Goal: Check status: Check status

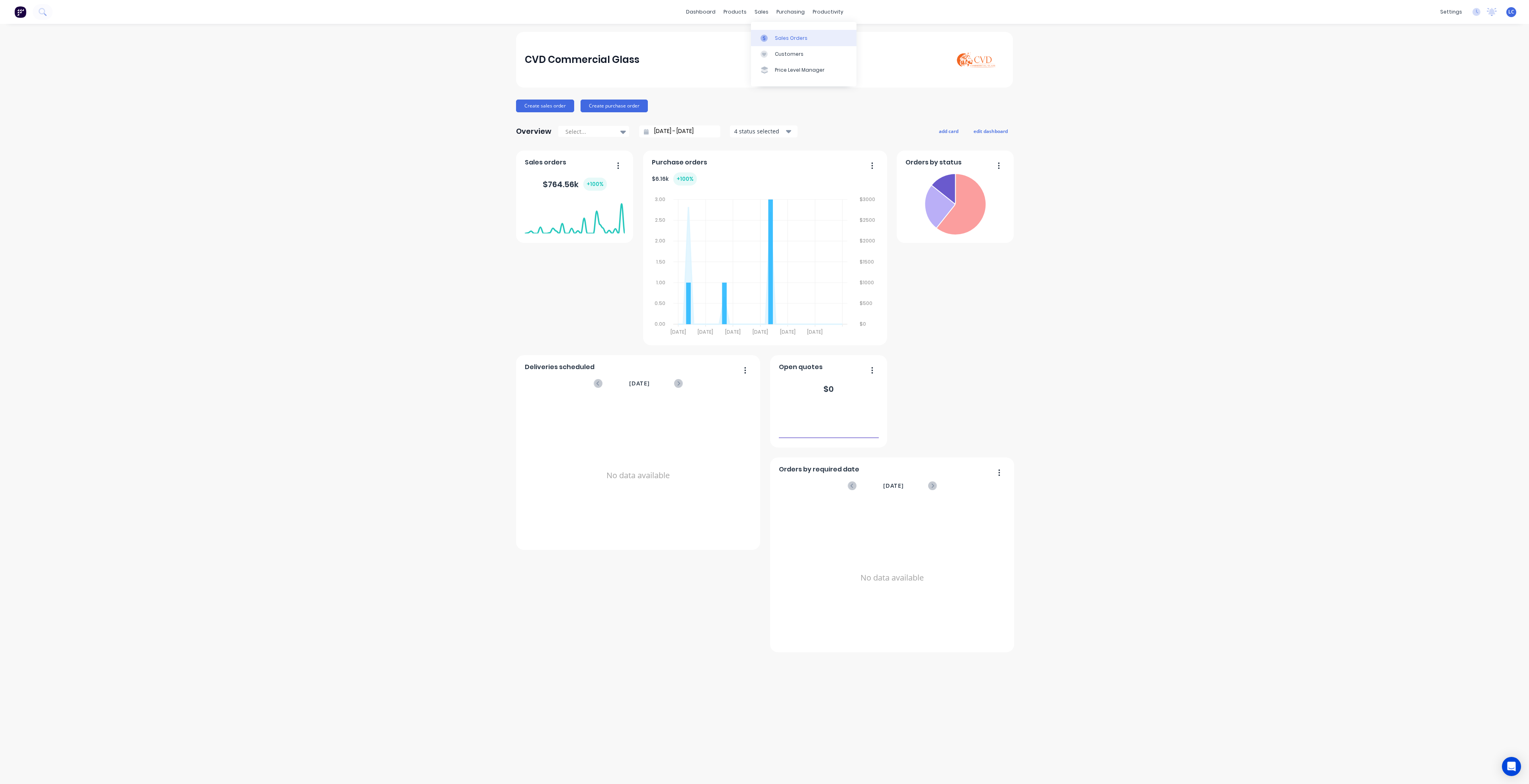
click at [784, 39] on div "Sales Orders" at bounding box center [791, 38] width 33 height 7
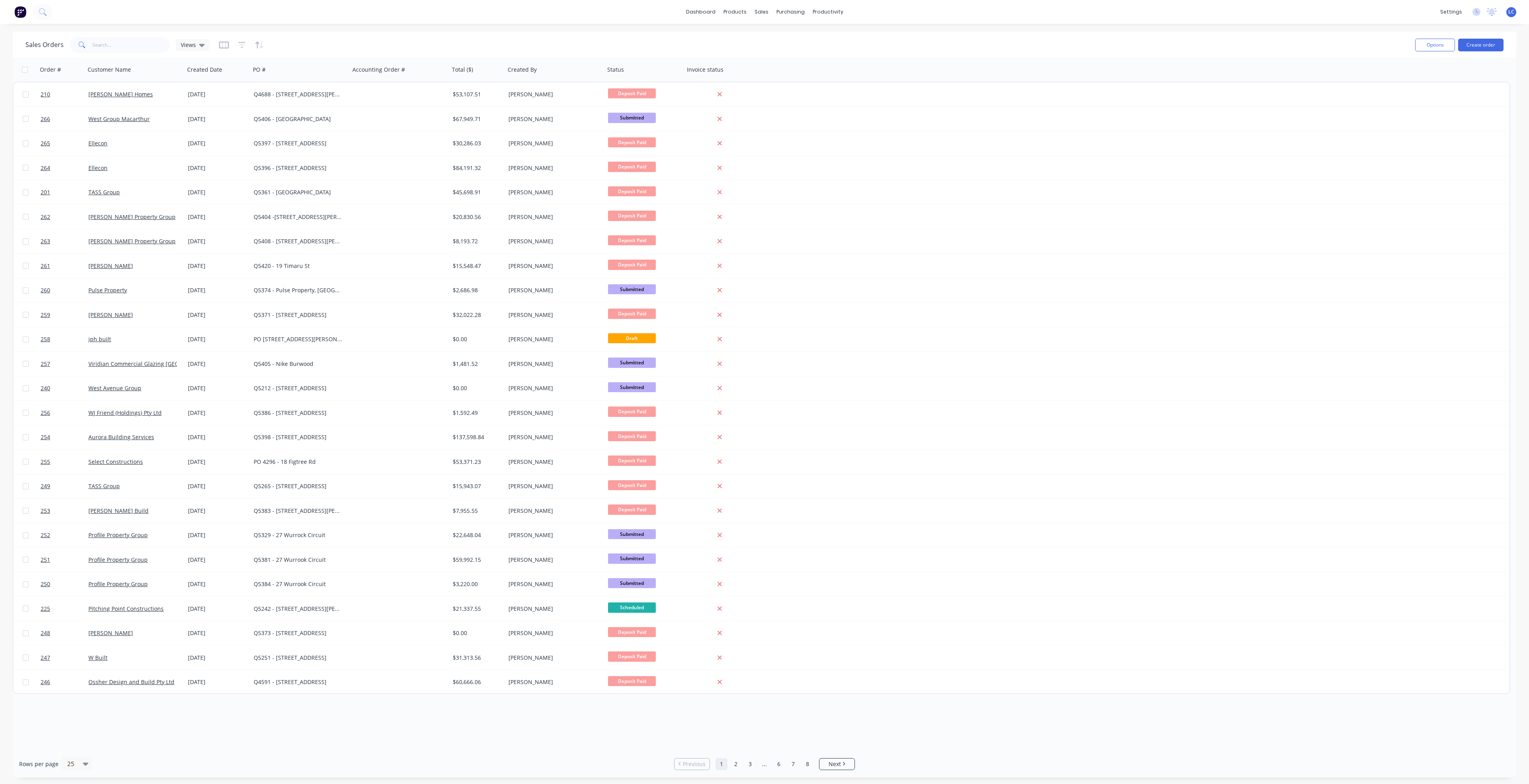
click at [125, 35] on div "Sales Orders Views" at bounding box center [717, 45] width 1383 height 20
drag, startPoint x: 119, startPoint y: 49, endPoint x: 141, endPoint y: 49, distance: 22.0
click at [120, 49] on input "text" at bounding box center [131, 45] width 78 height 16
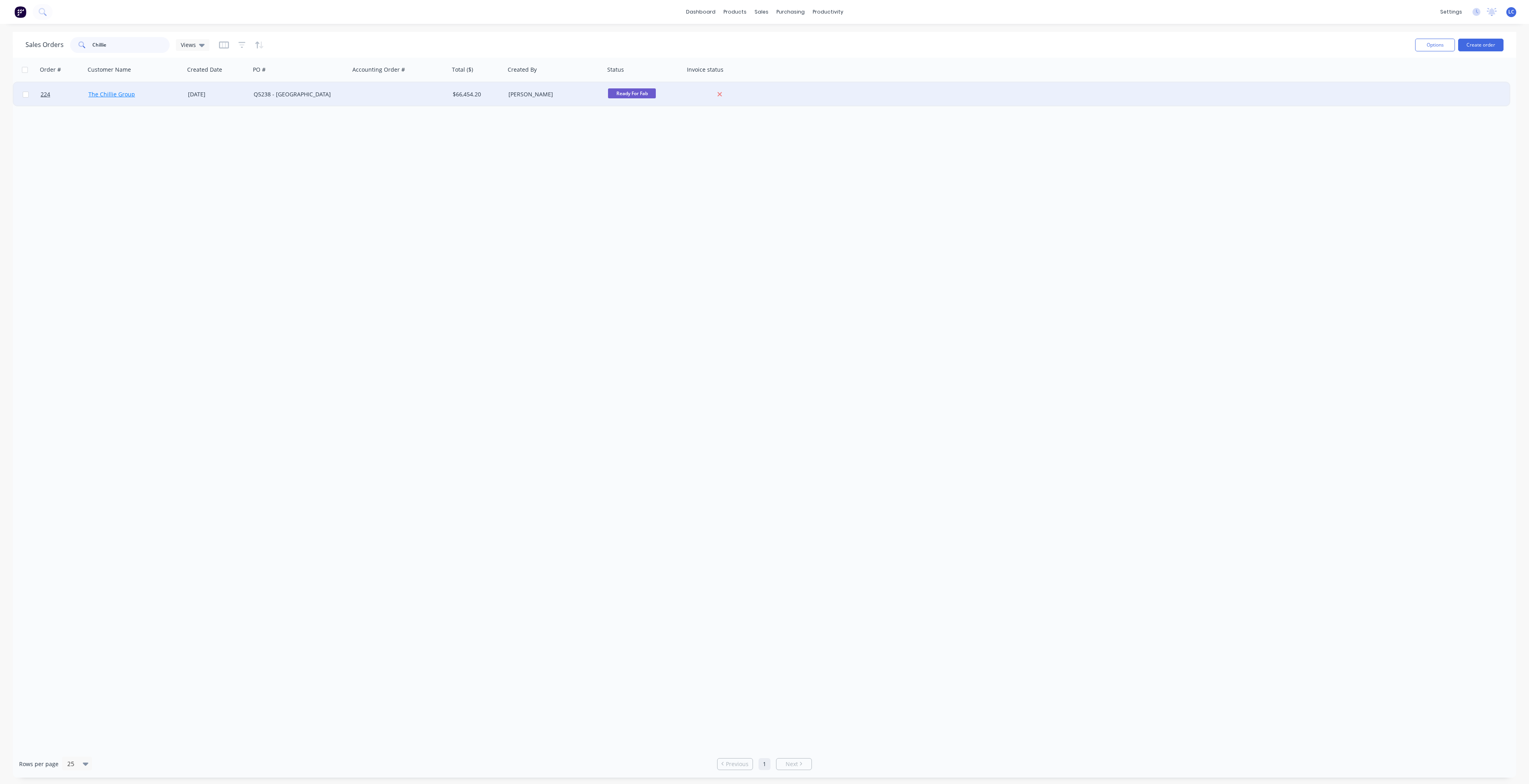
type input "Chillie"
click at [123, 94] on link "The Chillie Group" at bounding box center [112, 94] width 46 height 8
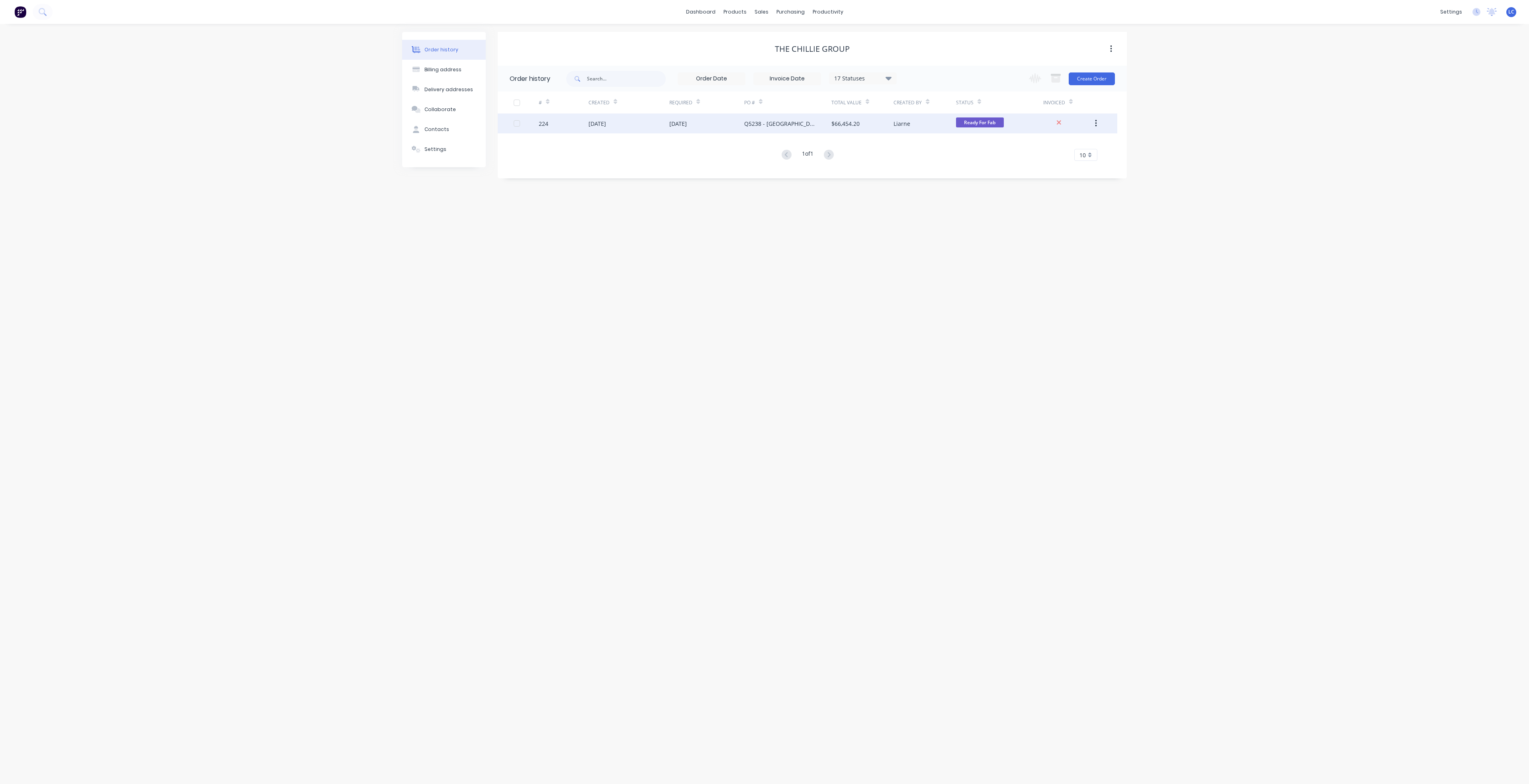
click at [598, 122] on div "[DATE]" at bounding box center [597, 123] width 18 height 8
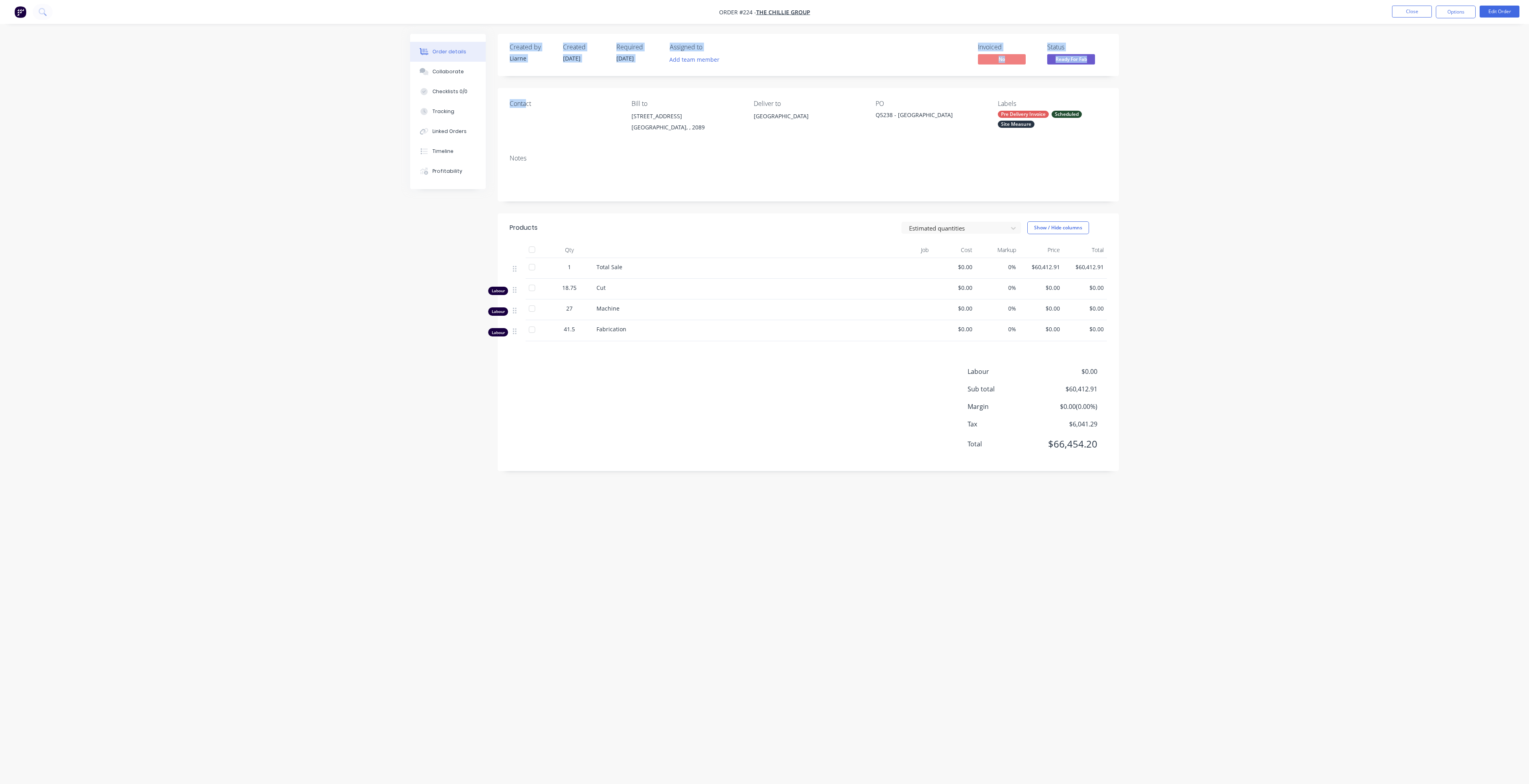
drag, startPoint x: 508, startPoint y: 30, endPoint x: 479, endPoint y: 12, distance: 34.1
click at [499, 18] on div "Order #224 - The Chillie Group Close Options Edit Order Order details Collabora…" at bounding box center [764, 392] width 1529 height 784
